Goal: Task Accomplishment & Management: Manage account settings

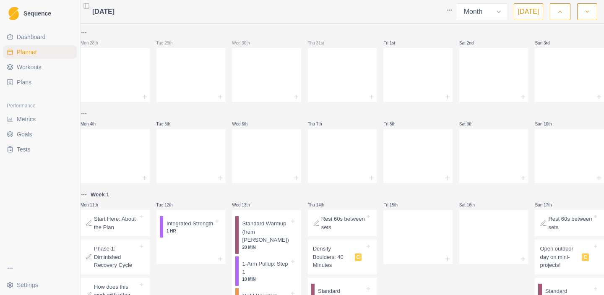
select select "month"
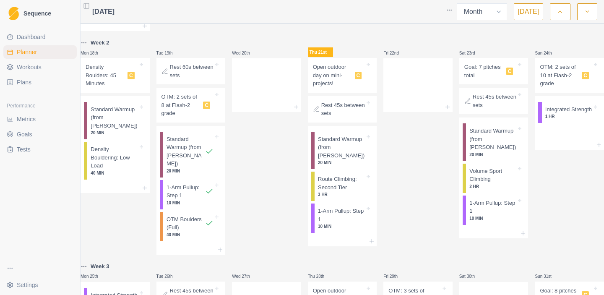
scroll to position [412, 0]
click at [342, 184] on p "Route Climbing: Second Tier" at bounding box center [341, 182] width 47 height 16
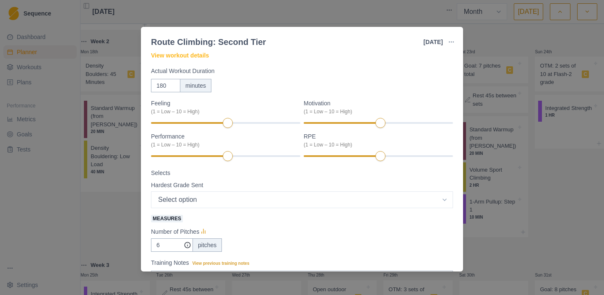
scroll to position [7, 0]
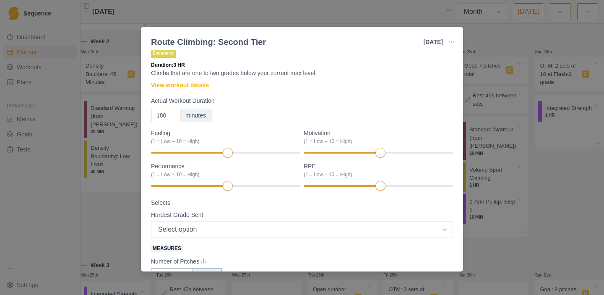
drag, startPoint x: 165, startPoint y: 117, endPoint x: 149, endPoint y: 117, distance: 15.9
click at [149, 117] on div "Endurance Duration: 3 HR Climbs that are one to two grades below your current m…" at bounding box center [302, 160] width 322 height 221
type input "300"
click at [251, 119] on div "300 minutes" at bounding box center [302, 115] width 302 height 13
click at [293, 152] on div at bounding box center [225, 153] width 149 height 2
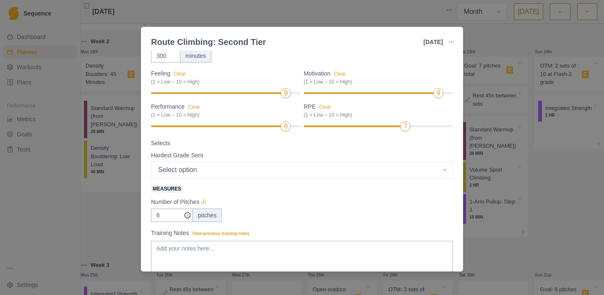
scroll to position [89, 0]
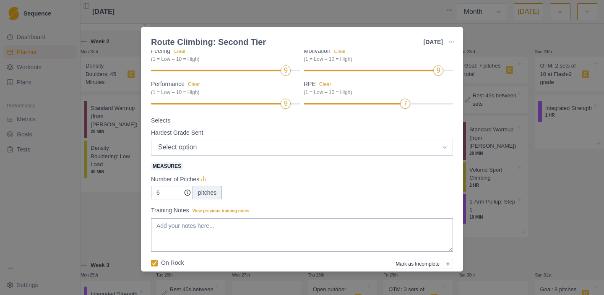
click at [223, 149] on select "Select option 5.4 5.5 5.6 5.7 5.8 5.9 5.10a 5.10b 5.10c 5.10d 5.11a 5.11b 5.11c…" at bounding box center [302, 147] width 302 height 17
select select "11"
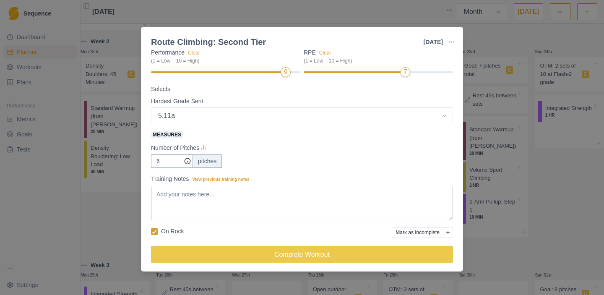
scroll to position [124, 0]
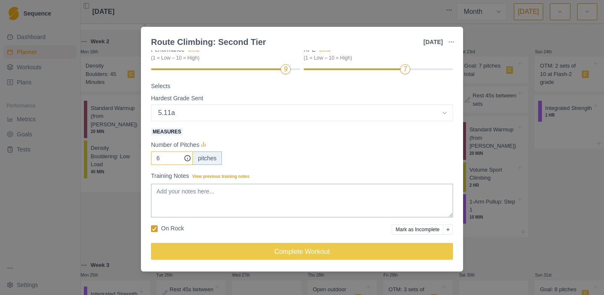
drag, startPoint x: 163, startPoint y: 159, endPoint x: 149, endPoint y: 158, distance: 13.9
click at [149, 159] on div "Endurance Duration: 5 HR Climbs that are one to two grades below your current m…" at bounding box center [302, 160] width 322 height 221
type input "5"
click at [291, 140] on div "Number of Pitches" at bounding box center [302, 145] width 302 height 10
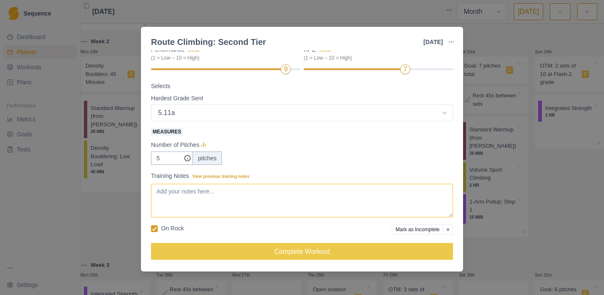
click at [225, 192] on textarea "Training Notes View previous training notes" at bounding box center [302, 201] width 302 height 34
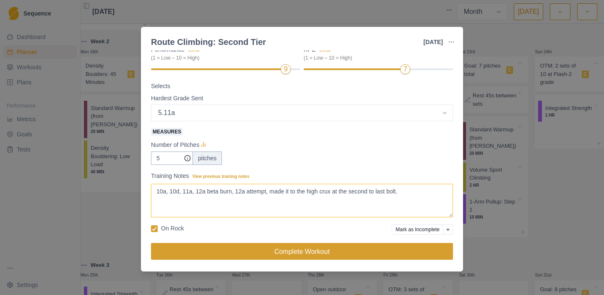
type textarea "10a, 10d, 11a, 12a beta burn, 12a attempt, made it to the high crux at the seco…"
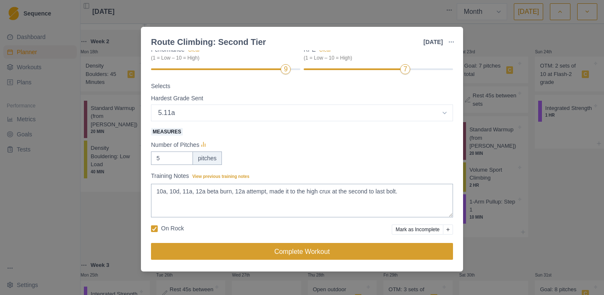
click at [269, 246] on button "Complete Workout" at bounding box center [302, 251] width 302 height 17
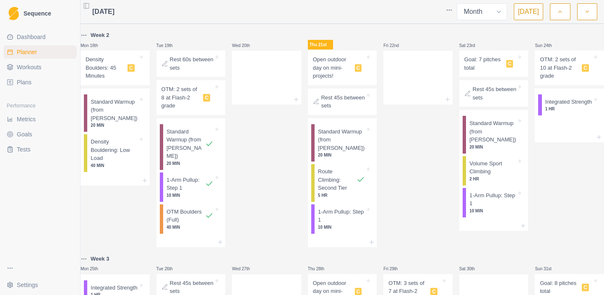
scroll to position [421, 0]
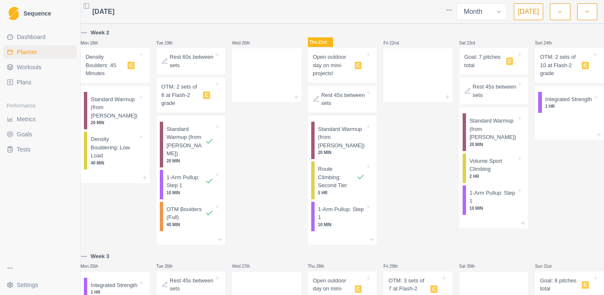
click at [482, 59] on p "Goal: 7 pitches total" at bounding box center [483, 61] width 39 height 16
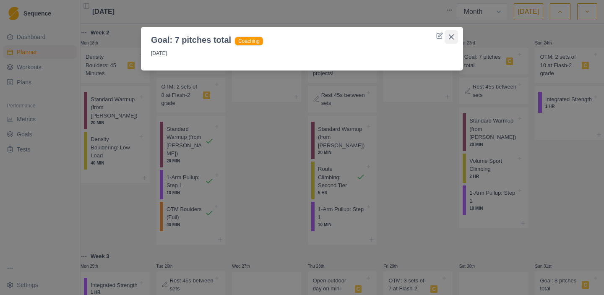
click at [453, 36] on icon "Close" at bounding box center [451, 36] width 5 height 5
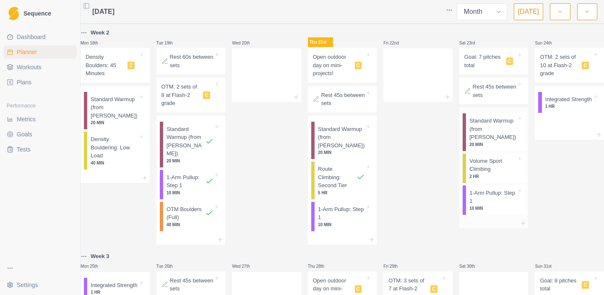
click at [483, 166] on p "Volume Sport Climbing" at bounding box center [492, 165] width 47 height 16
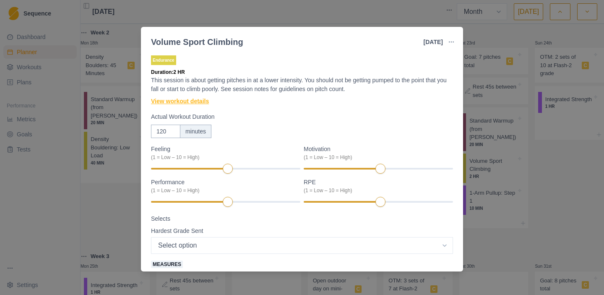
click at [176, 101] on link "View workout details" at bounding box center [180, 101] width 58 height 9
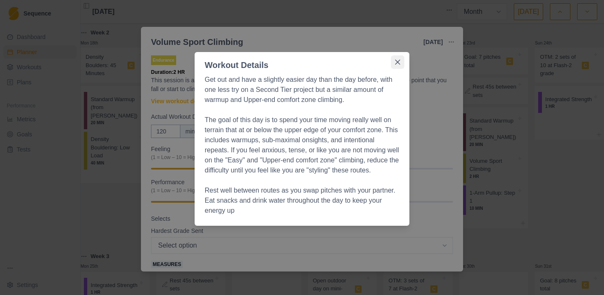
click at [400, 64] on icon "Close" at bounding box center [397, 62] width 5 height 5
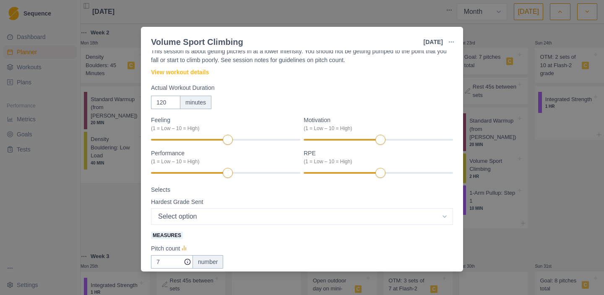
scroll to position [0, 0]
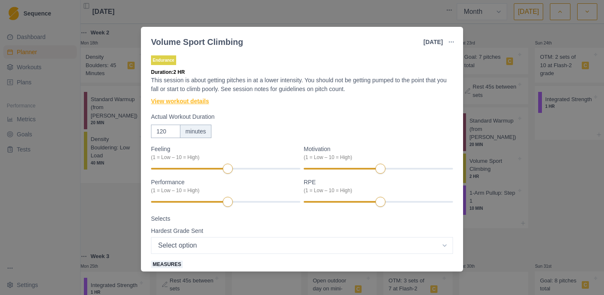
click at [190, 102] on link "View workout details" at bounding box center [180, 101] width 58 height 9
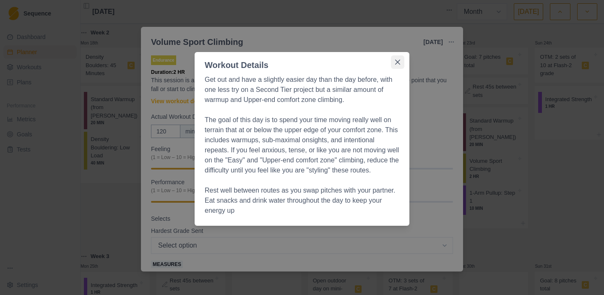
click at [397, 62] on icon "Close" at bounding box center [397, 62] width 5 height 5
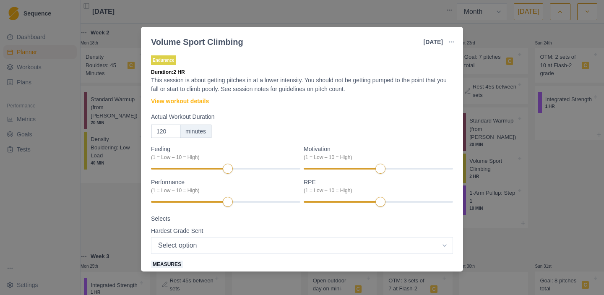
click at [527, 142] on div "Volume Sport Climbing 23 Aug 2025 Link To Goal View Workout Metrics Edit Origin…" at bounding box center [302, 147] width 604 height 295
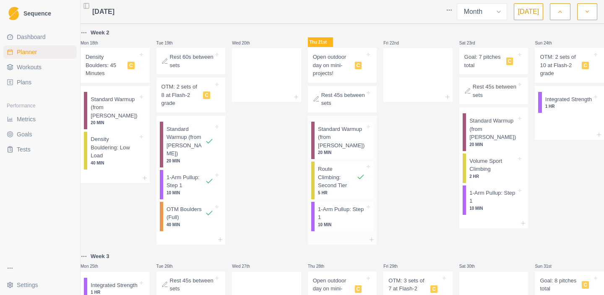
click at [332, 176] on p "Route Climbing: Second Tier" at bounding box center [337, 177] width 39 height 25
select select "11"
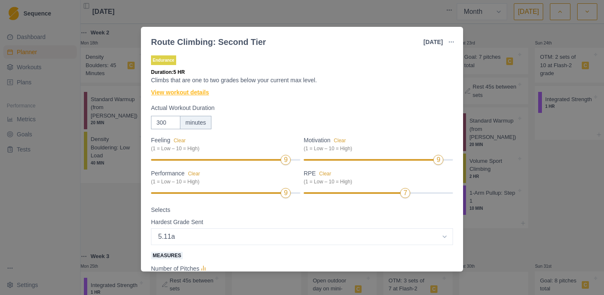
click at [199, 90] on link "View workout details" at bounding box center [180, 92] width 58 height 9
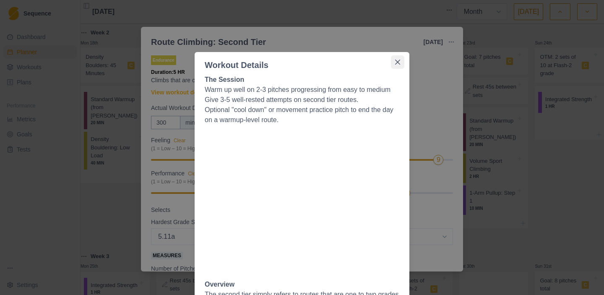
click at [400, 60] on button "Close" at bounding box center [397, 61] width 13 height 13
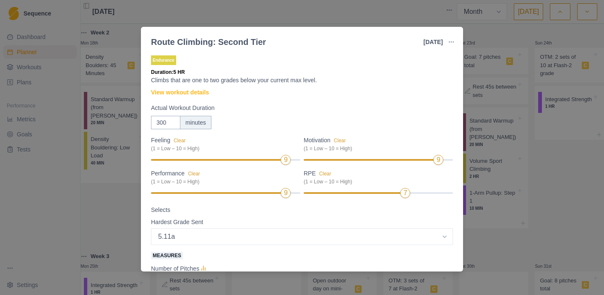
click at [508, 124] on div "Route Climbing: Second Tier 21 Aug 2025 Link To Goal View Workout Metrics Edit …" at bounding box center [302, 147] width 604 height 295
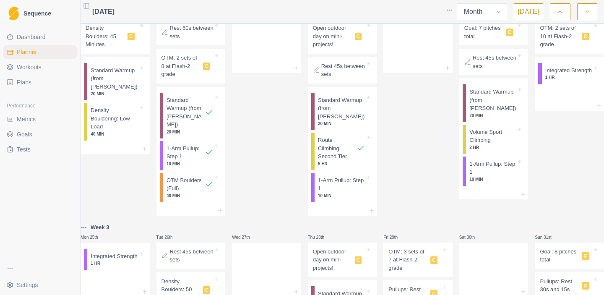
scroll to position [450, 0]
click at [28, 118] on span "Metrics" at bounding box center [26, 119] width 19 height 8
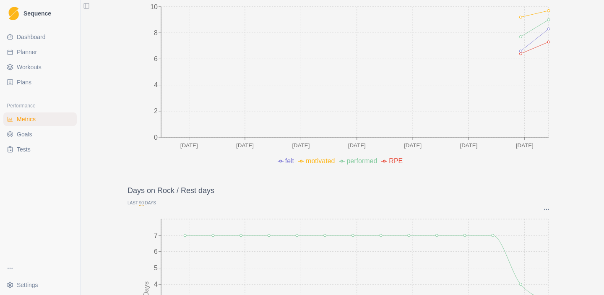
scroll to position [249, 0]
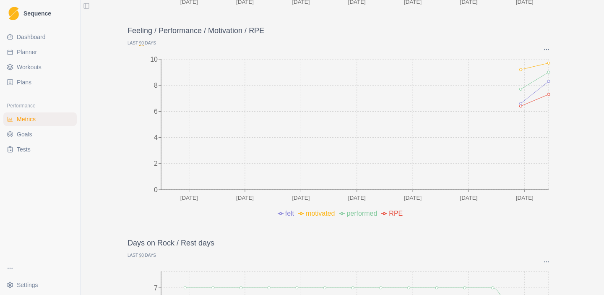
click at [34, 83] on link "Plans" at bounding box center [39, 81] width 73 height 13
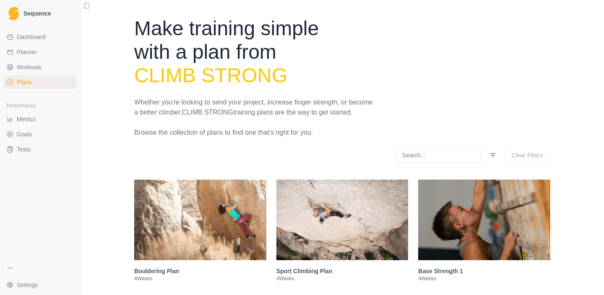
click at [34, 64] on span "Workouts" at bounding box center [29, 67] width 25 height 8
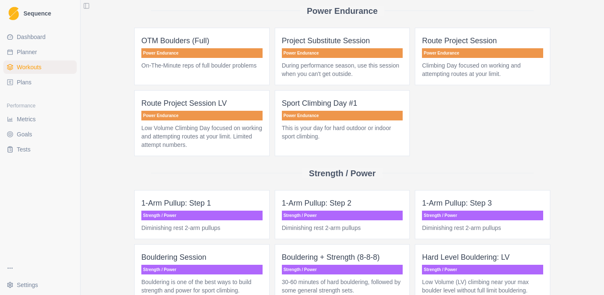
scroll to position [579, 0]
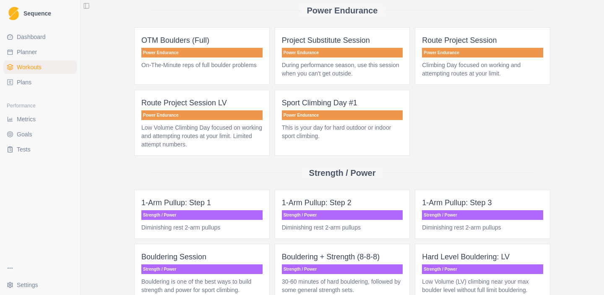
click at [348, 120] on p "Power Endurance" at bounding box center [342, 115] width 121 height 10
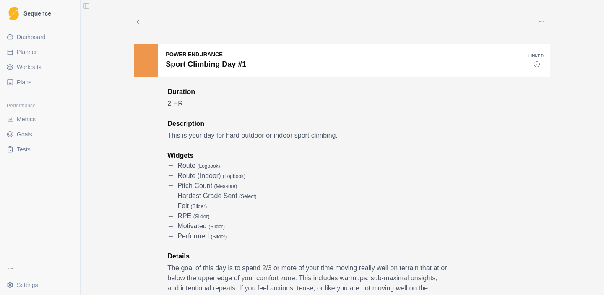
click at [139, 17] on div "Edit Duplicate Share Archive Delete" at bounding box center [342, 21] width 416 height 17
click at [139, 22] on icon at bounding box center [138, 22] width 8 height 8
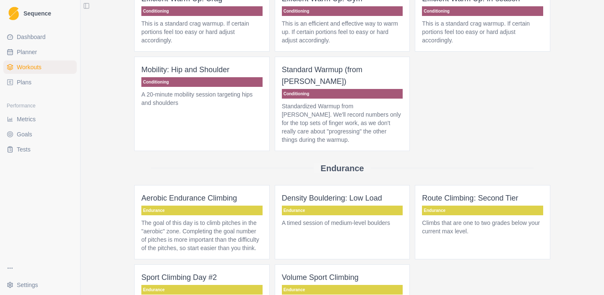
scroll to position [65, 0]
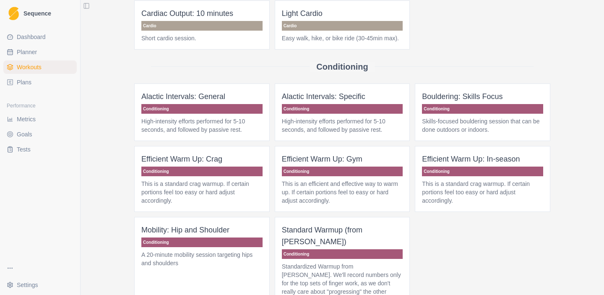
click at [35, 51] on span "Planner" at bounding box center [27, 52] width 20 height 8
click at [33, 34] on span "Dashboard" at bounding box center [31, 37] width 29 height 8
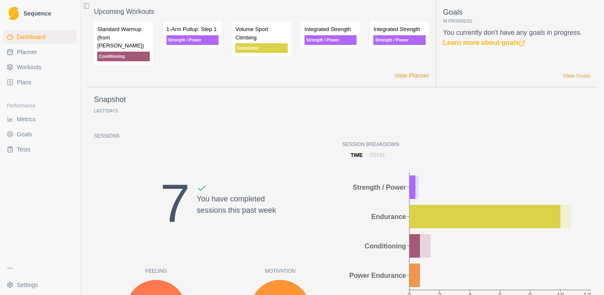
click at [34, 51] on span "Planner" at bounding box center [27, 52] width 20 height 8
select select "month"
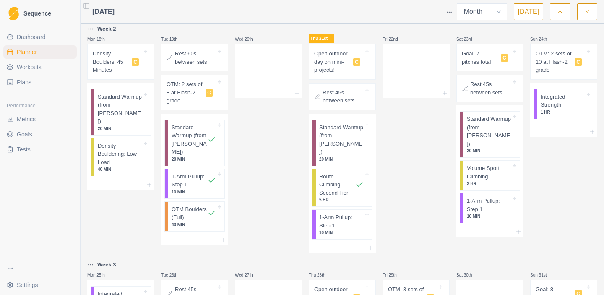
scroll to position [429, 0]
click at [327, 214] on p "1-Arm Pullup: Step 1" at bounding box center [341, 222] width 44 height 16
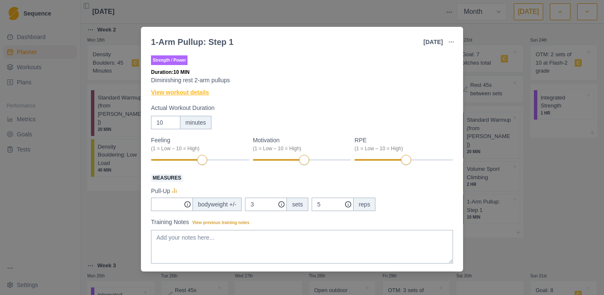
click at [197, 93] on link "View workout details" at bounding box center [180, 92] width 58 height 9
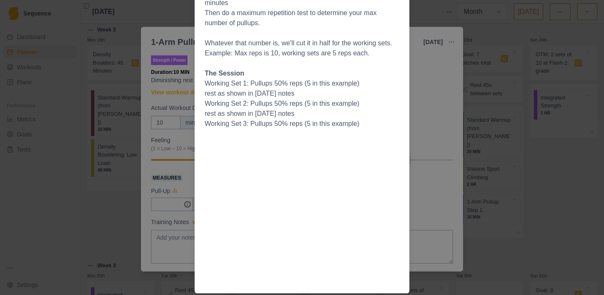
scroll to position [0, 0]
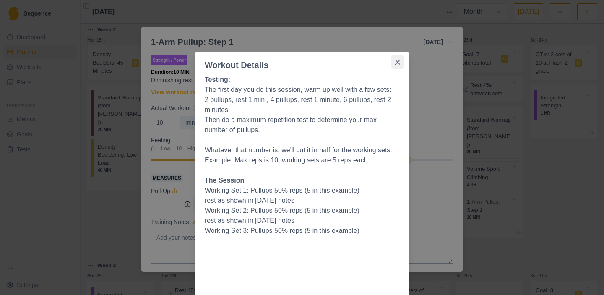
click at [400, 62] on icon "Close" at bounding box center [397, 62] width 5 height 5
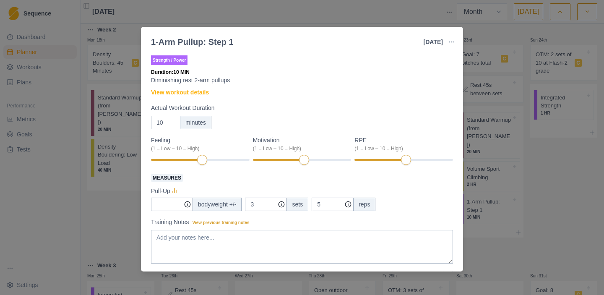
click at [484, 102] on div "1-Arm Pullup: Step 1 [DATE] Link To Goal View Workout Metrics Edit Original Wor…" at bounding box center [302, 147] width 604 height 295
